Goal: Navigation & Orientation: Understand site structure

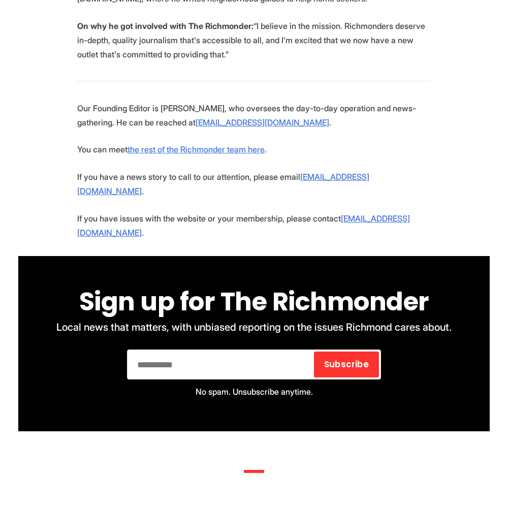
scroll to position [2422, 0]
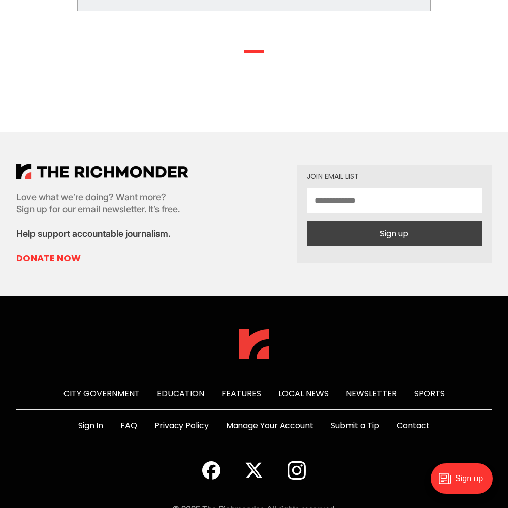
scroll to position [523, 0]
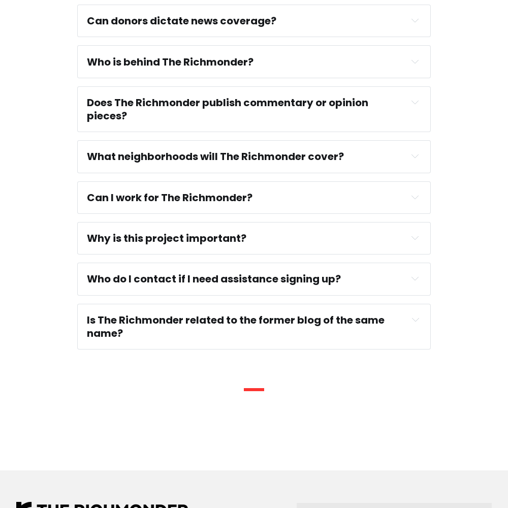
scroll to position [875, 0]
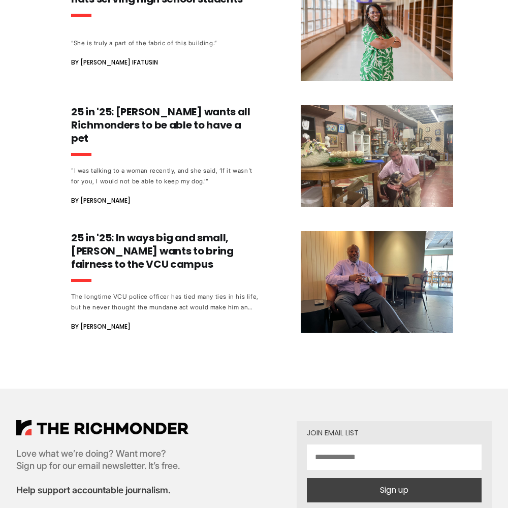
scroll to position [1288, 0]
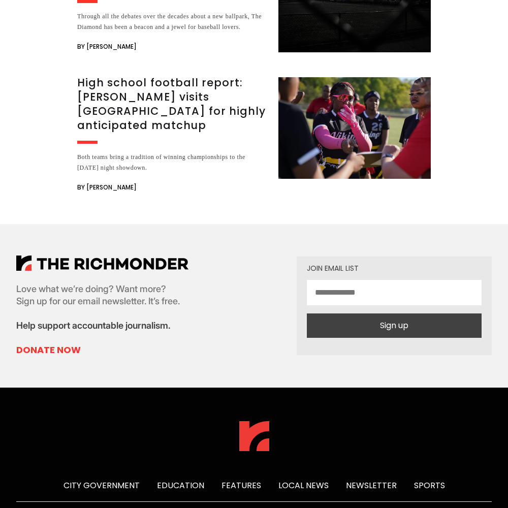
scroll to position [2073, 0]
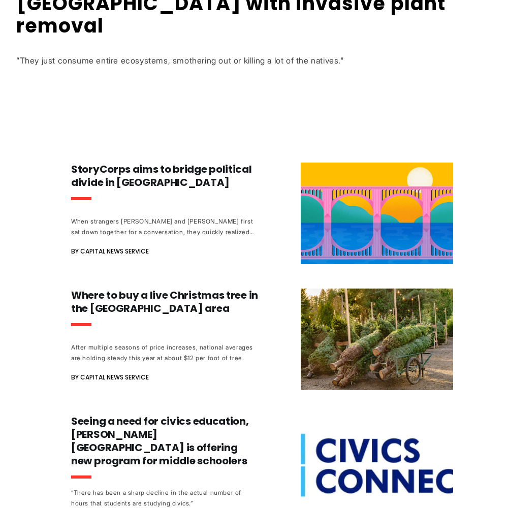
scroll to position [954, 0]
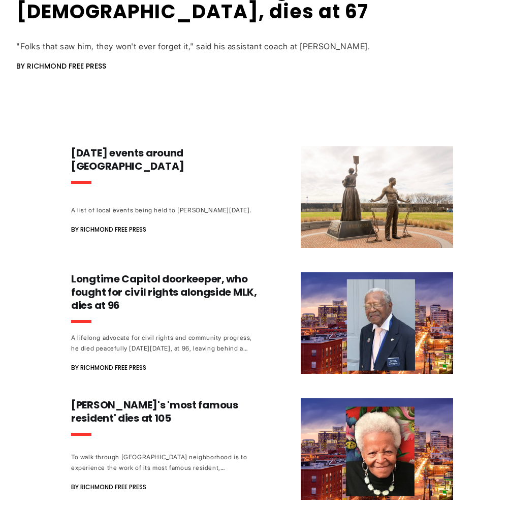
scroll to position [960, 0]
